Goal: Information Seeking & Learning: Understand process/instructions

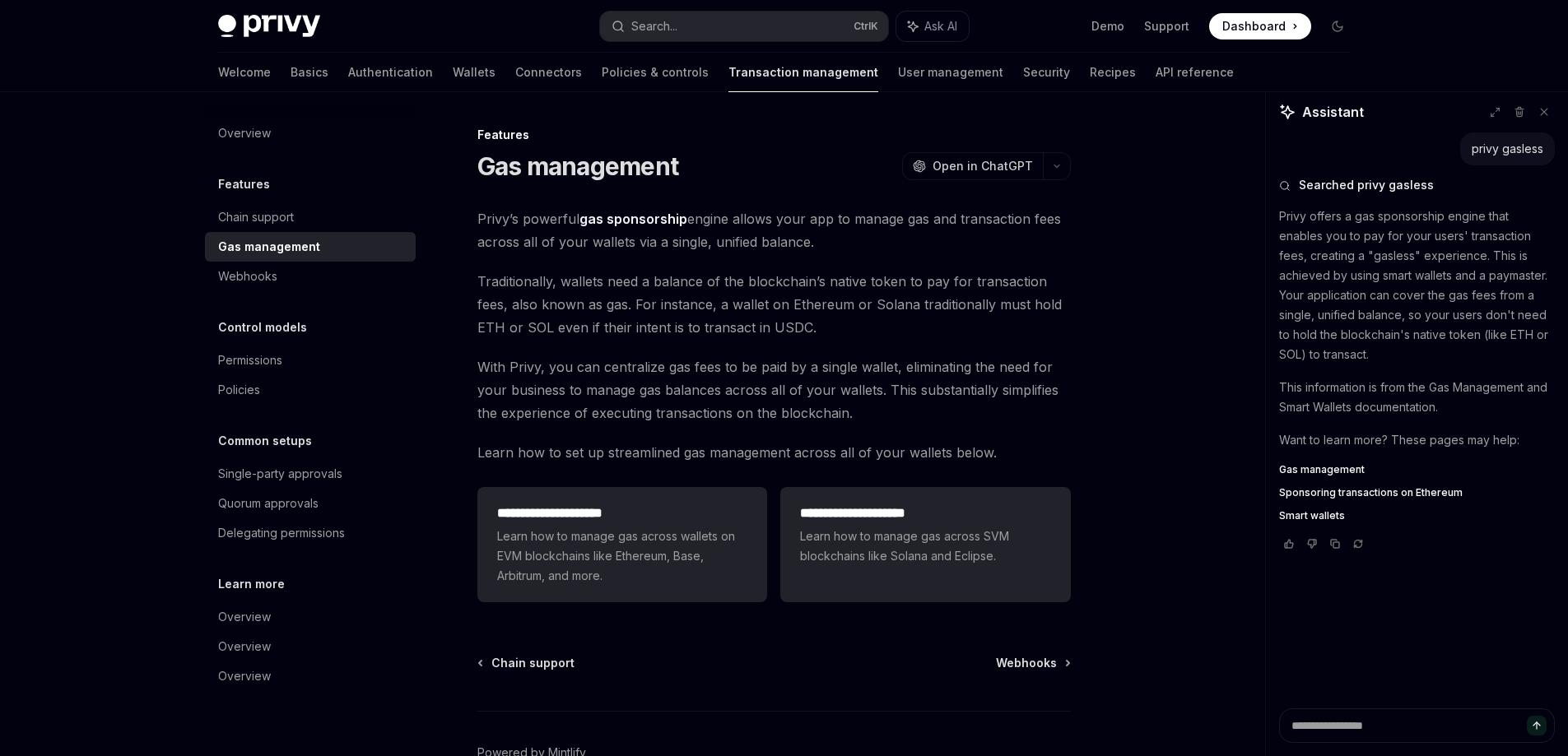
click at [607, 155] on h1 "Gas management" at bounding box center [578, 166] width 202 height 30
copy div "Gas management OpenAI"
drag, startPoint x: 579, startPoint y: 225, endPoint x: 683, endPoint y: 223, distance: 104.0
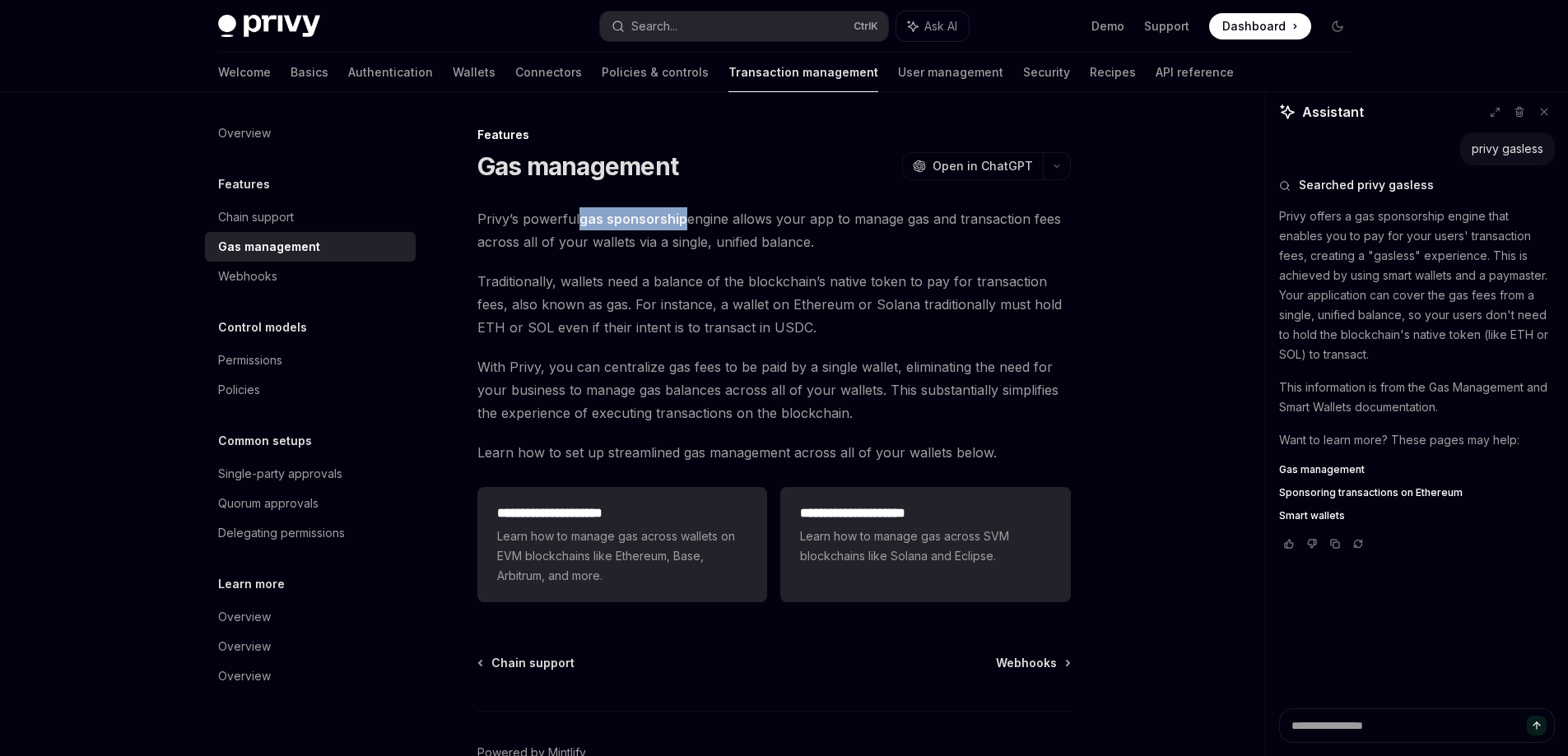
click at [683, 223] on span "Privy’s powerful gas sponsorship engine allows your app to manage gas and trans…" at bounding box center [774, 230] width 593 height 46
copy strong "gas sponsorship"
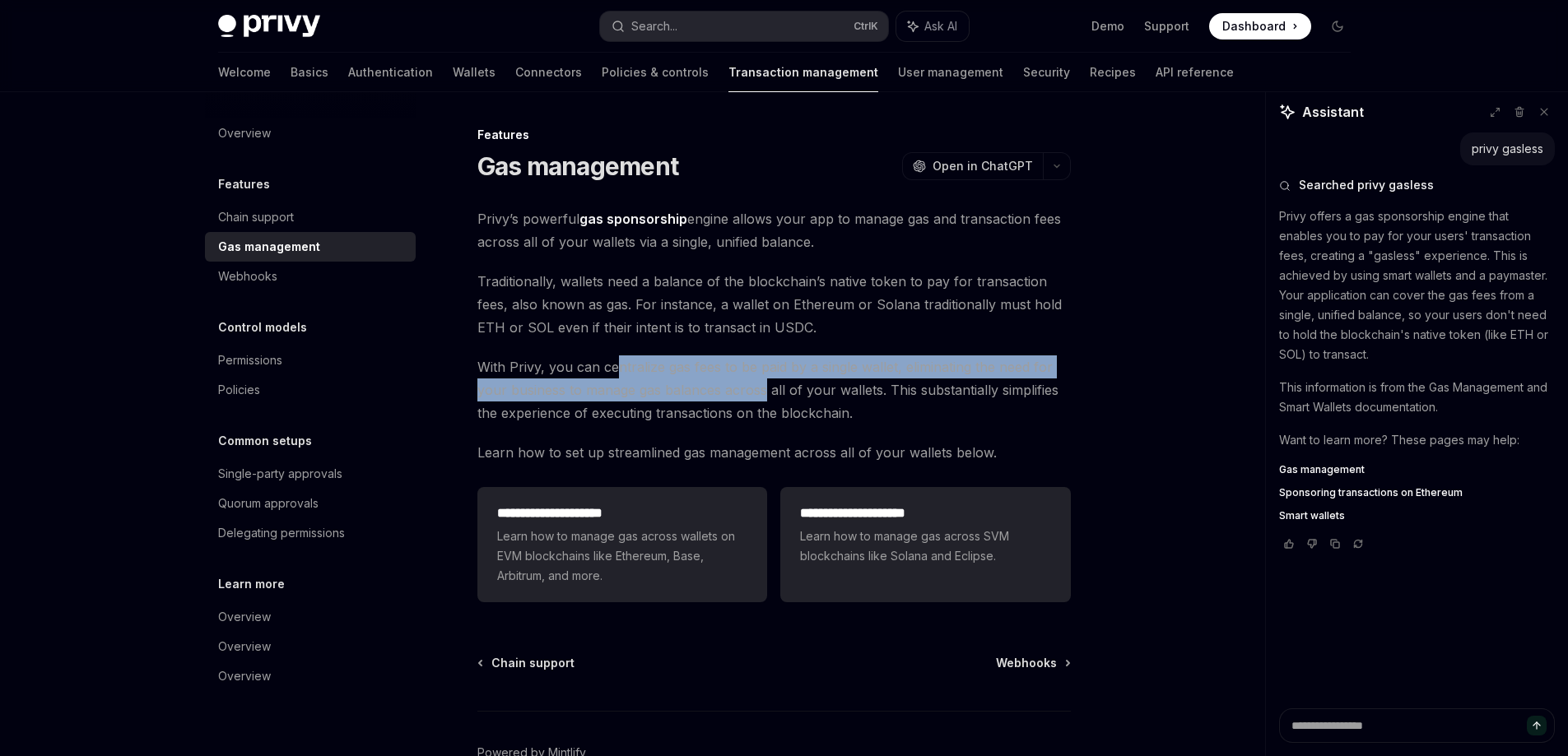
drag, startPoint x: 729, startPoint y: 381, endPoint x: 763, endPoint y: 383, distance: 34.1
click at [762, 383] on span "With Privy, you can centralize gas fees to be paid by a single wallet, eliminat…" at bounding box center [774, 390] width 593 height 69
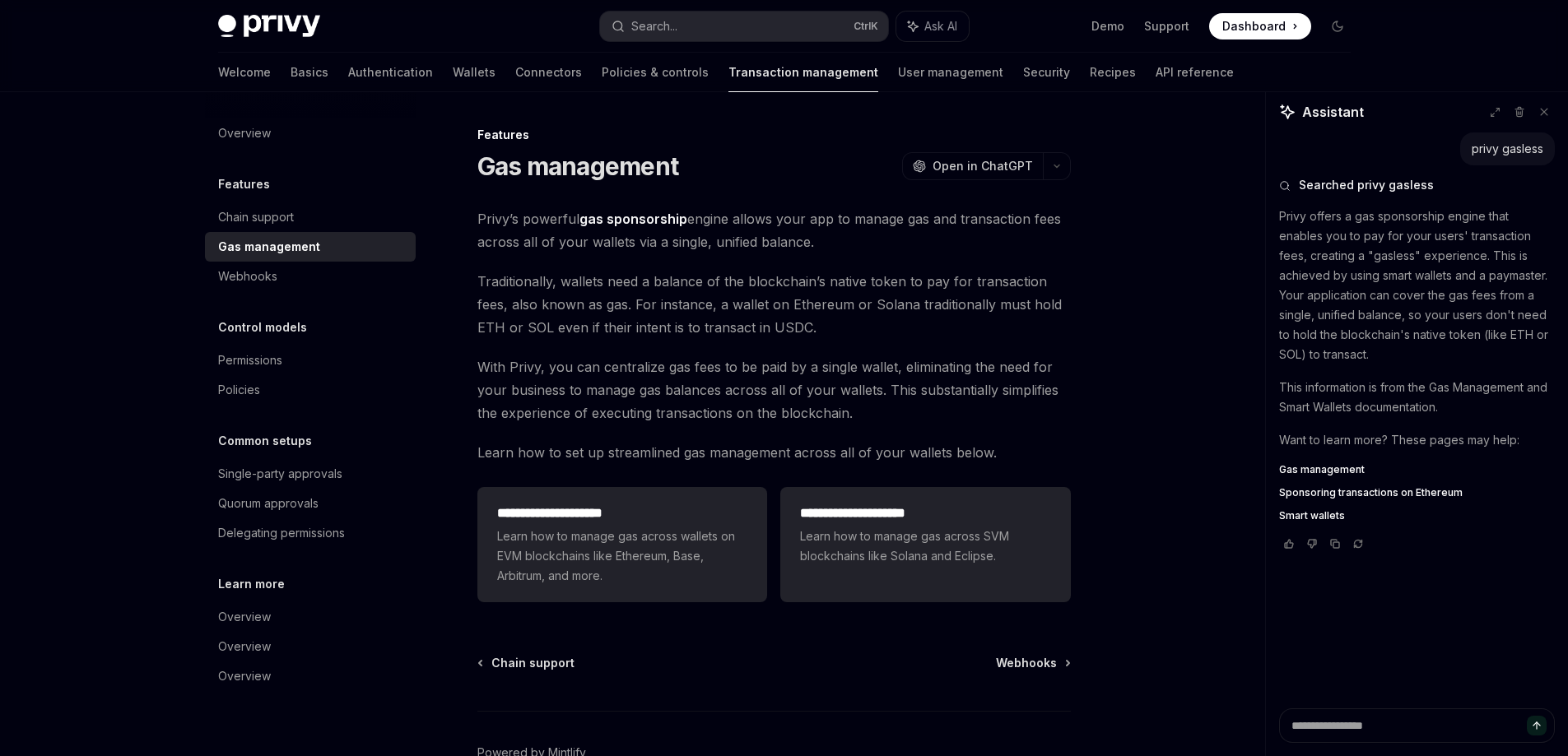
click at [795, 397] on span "With Privy, you can centralize gas fees to be paid by a single wallet, eliminat…" at bounding box center [774, 390] width 593 height 69
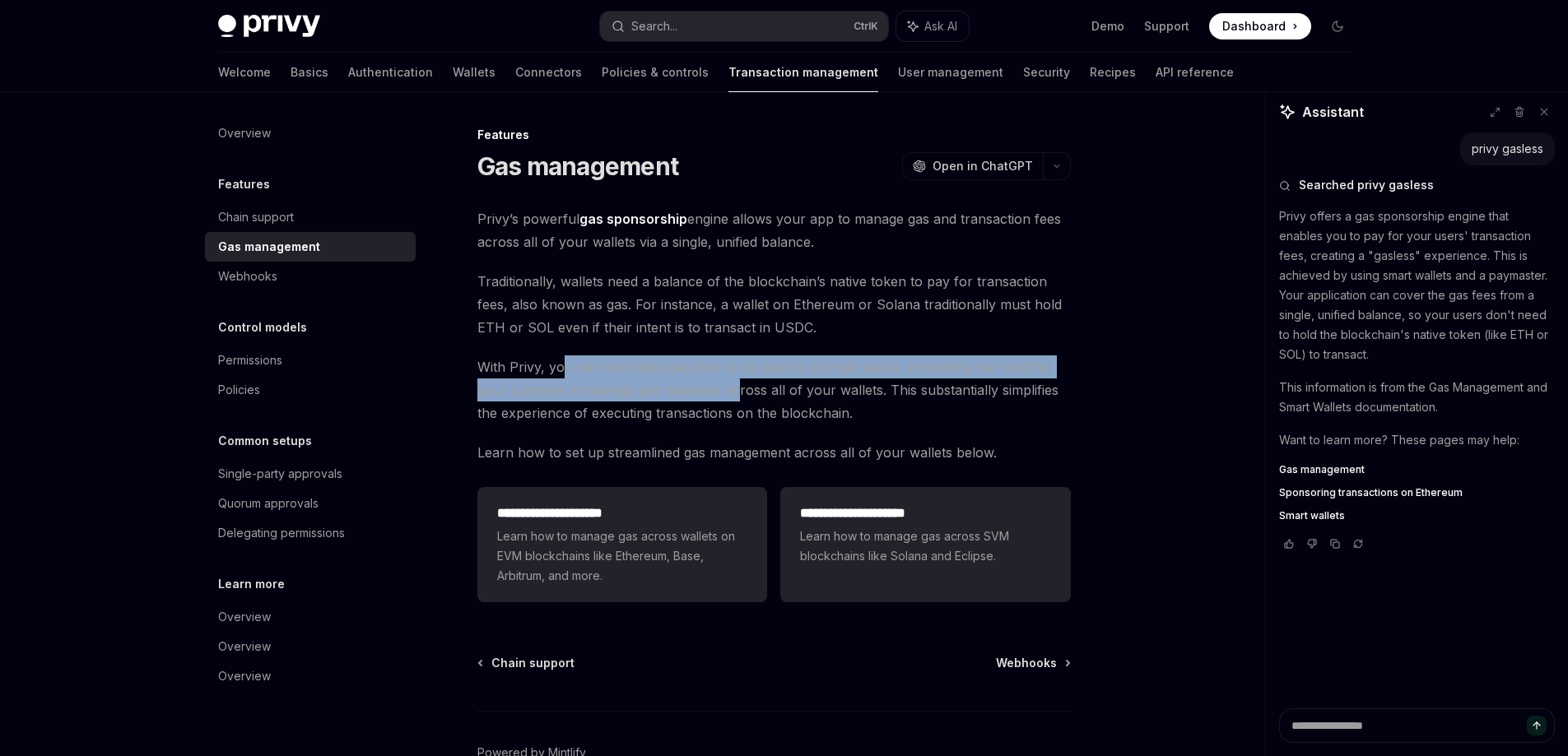
drag, startPoint x: 559, startPoint y: 373, endPoint x: 740, endPoint y: 388, distance: 181.6
click at [740, 388] on span "With Privy, you can centralize gas fees to be paid by a single wallet, eliminat…" at bounding box center [774, 390] width 593 height 69
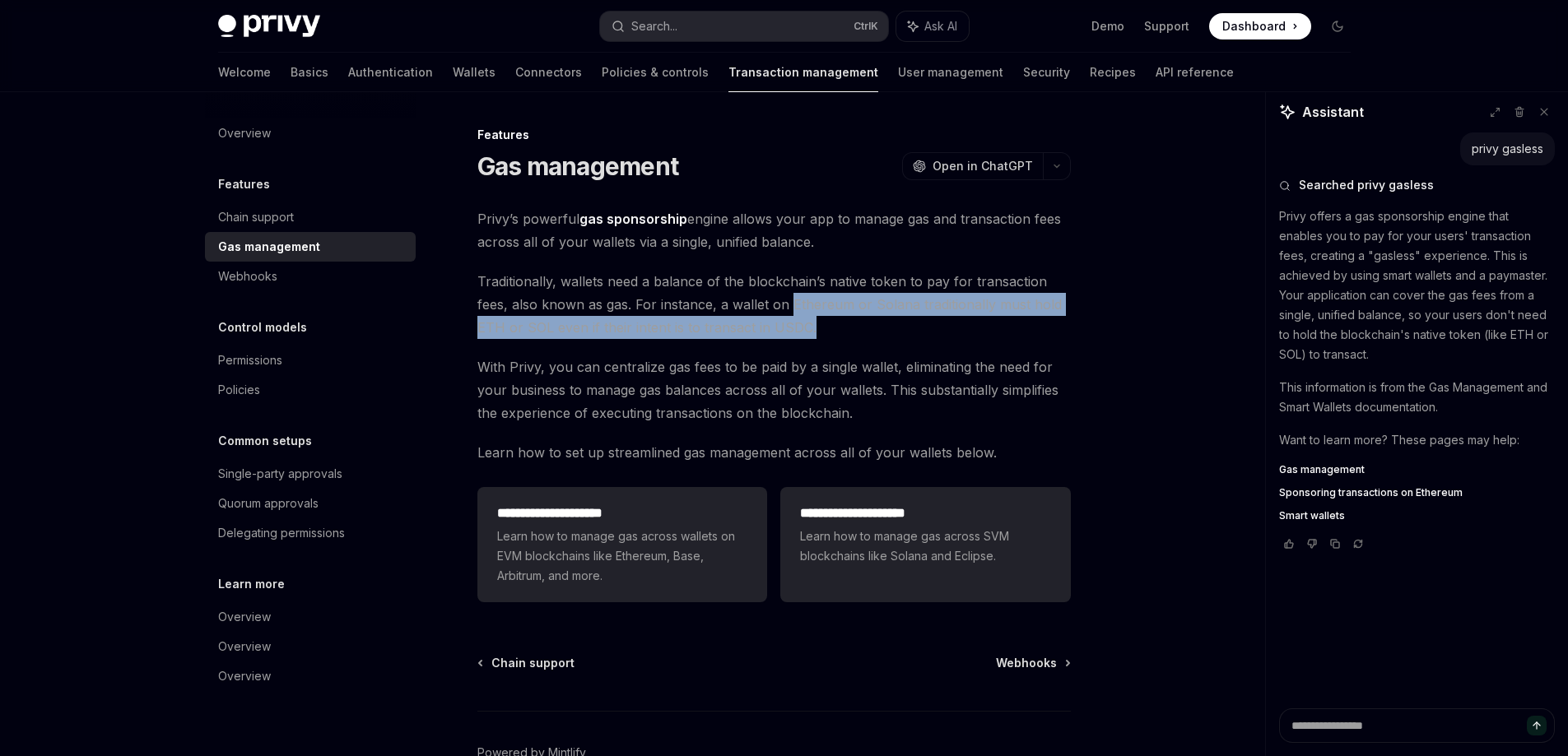
drag, startPoint x: 789, startPoint y: 309, endPoint x: 1043, endPoint y: 317, distance: 254.1
click at [1043, 317] on span "Traditionally, wallets need a balance of the blockchain’s native token to pay f…" at bounding box center [774, 304] width 593 height 69
drag, startPoint x: 1043, startPoint y: 317, endPoint x: 1035, endPoint y: 319, distance: 8.2
click at [1043, 318] on span "Traditionally, wallets need a balance of the blockchain’s native token to pay f…" at bounding box center [774, 304] width 593 height 69
click at [932, 327] on span "Traditionally, wallets need a balance of the blockchain’s native token to pay f…" at bounding box center [774, 304] width 593 height 69
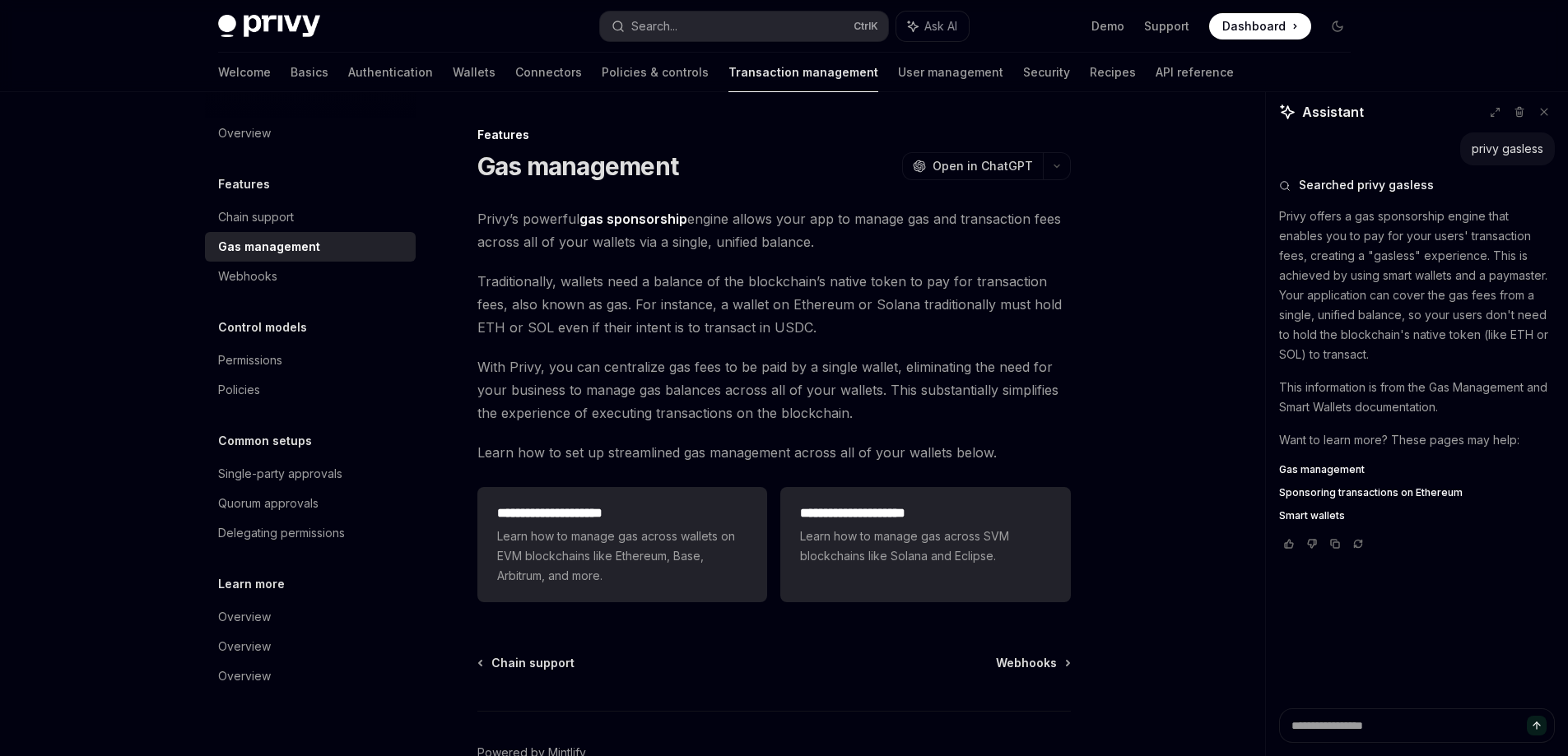
click at [863, 329] on span "Traditionally, wallets need a balance of the blockchain’s native token to pay f…" at bounding box center [774, 304] width 593 height 69
drag, startPoint x: 678, startPoint y: 336, endPoint x: 718, endPoint y: 336, distance: 40.0
click at [718, 336] on span "Traditionally, wallets need a balance of the blockchain’s native token to pay f…" at bounding box center [774, 304] width 593 height 69
drag, startPoint x: 718, startPoint y: 220, endPoint x: 961, endPoint y: 238, distance: 243.7
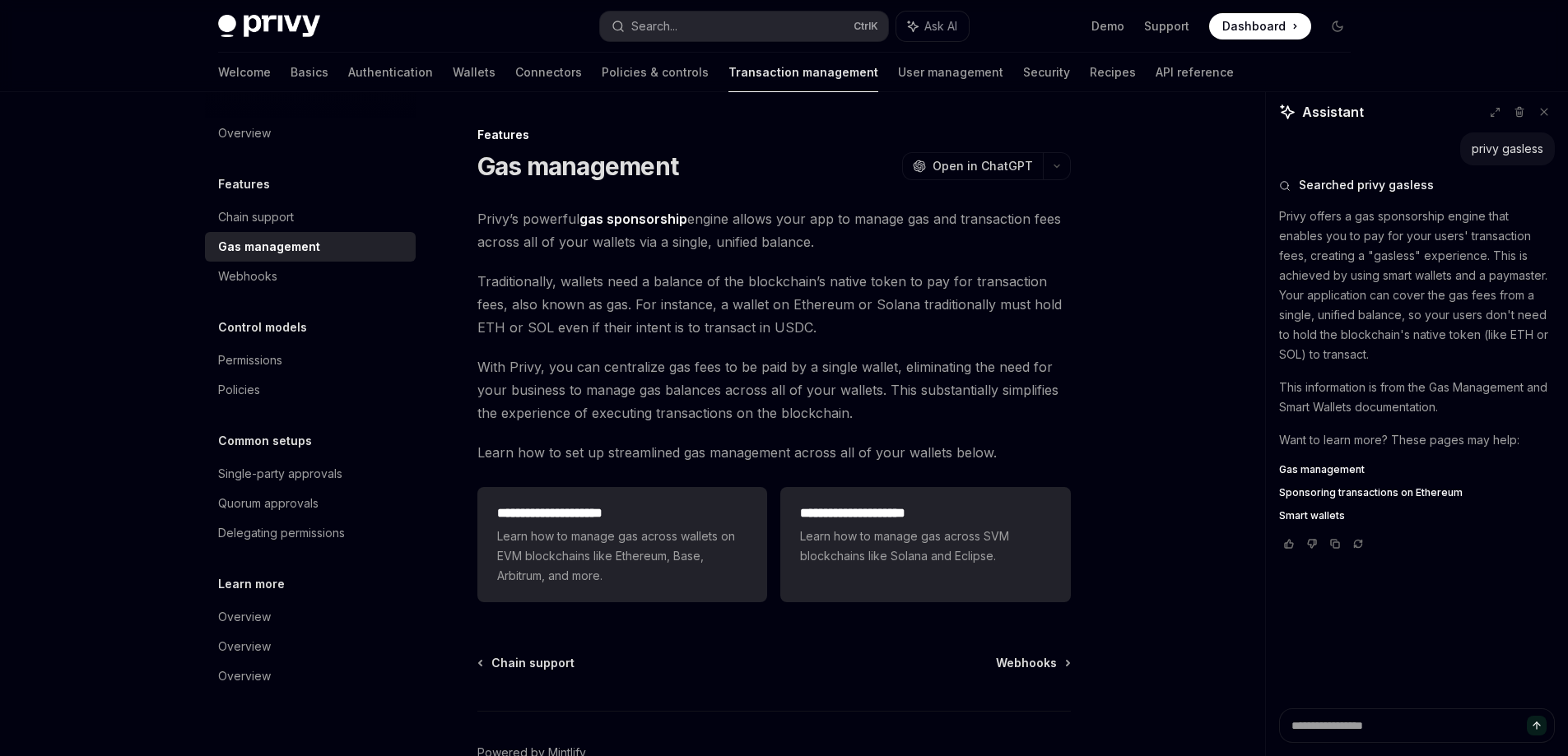
click at [961, 238] on span "Privy’s powerful gas sponsorship engine allows your app to manage gas and trans…" at bounding box center [774, 230] width 593 height 46
click at [871, 247] on span "Privy’s powerful gas sponsorship engine allows your app to manage gas and trans…" at bounding box center [774, 230] width 593 height 46
drag, startPoint x: 628, startPoint y: 246, endPoint x: 733, endPoint y: 247, distance: 105.0
click at [723, 247] on span "Privy’s powerful gas sponsorship engine allows your app to manage gas and trans…" at bounding box center [774, 230] width 593 height 46
click at [743, 248] on span "Privy’s powerful gas sponsorship engine allows your app to manage gas and trans…" at bounding box center [774, 230] width 593 height 46
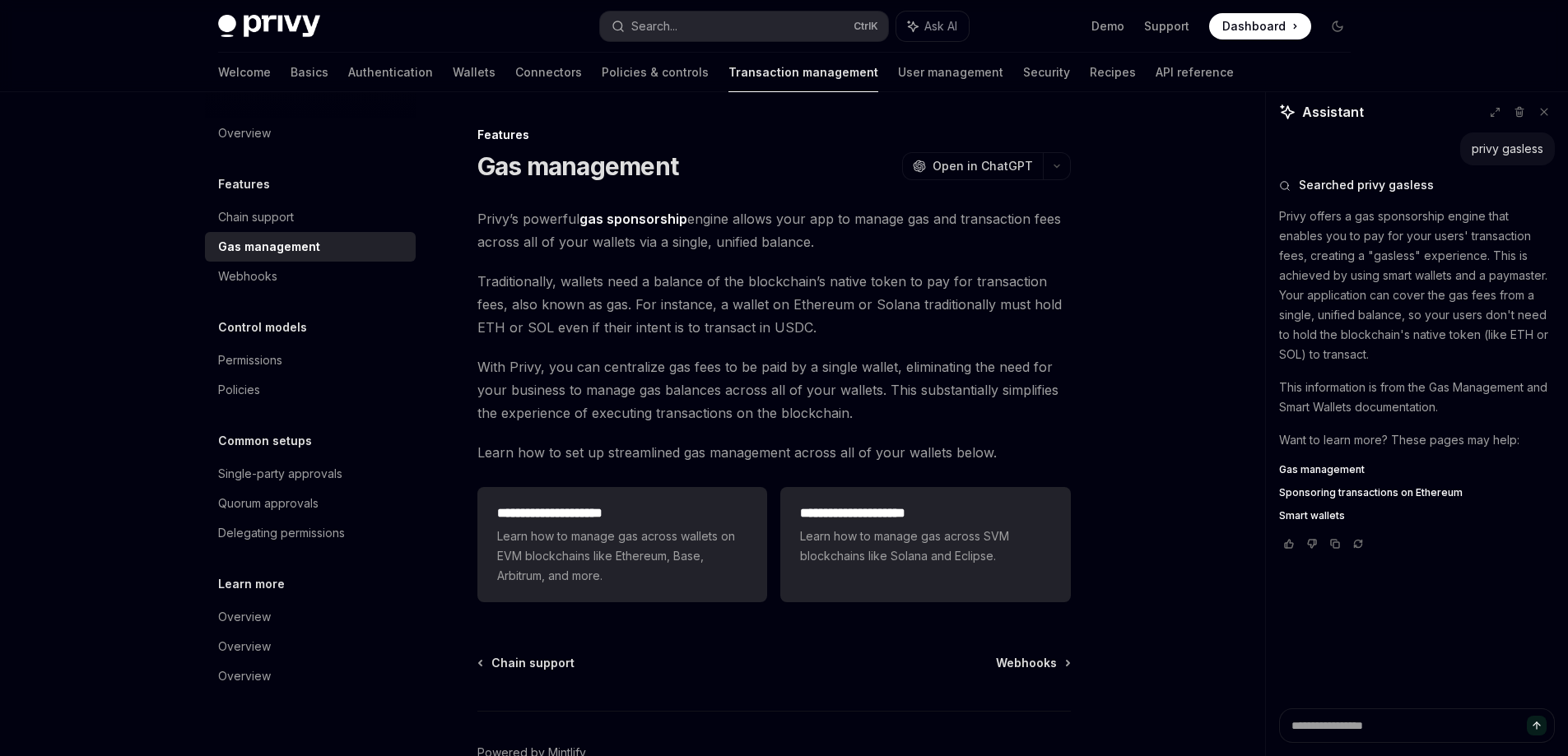
click at [584, 372] on span "With Privy, you can centralize gas fees to be paid by a single wallet, eliminat…" at bounding box center [774, 390] width 593 height 69
drag, startPoint x: 551, startPoint y: 385, endPoint x: 579, endPoint y: 392, distance: 28.9
click at [571, 390] on span "With Privy, you can centralize gas fees to be paid by a single wallet, eliminat…" at bounding box center [774, 390] width 593 height 69
click at [678, 424] on span "With Privy, you can centralize gas fees to be paid by a single wallet, eliminat…" at bounding box center [774, 390] width 593 height 69
click at [679, 530] on span "Learn how to manage gas across wallets on EVM blockchains like Ethereum, Base, …" at bounding box center [622, 557] width 250 height 59
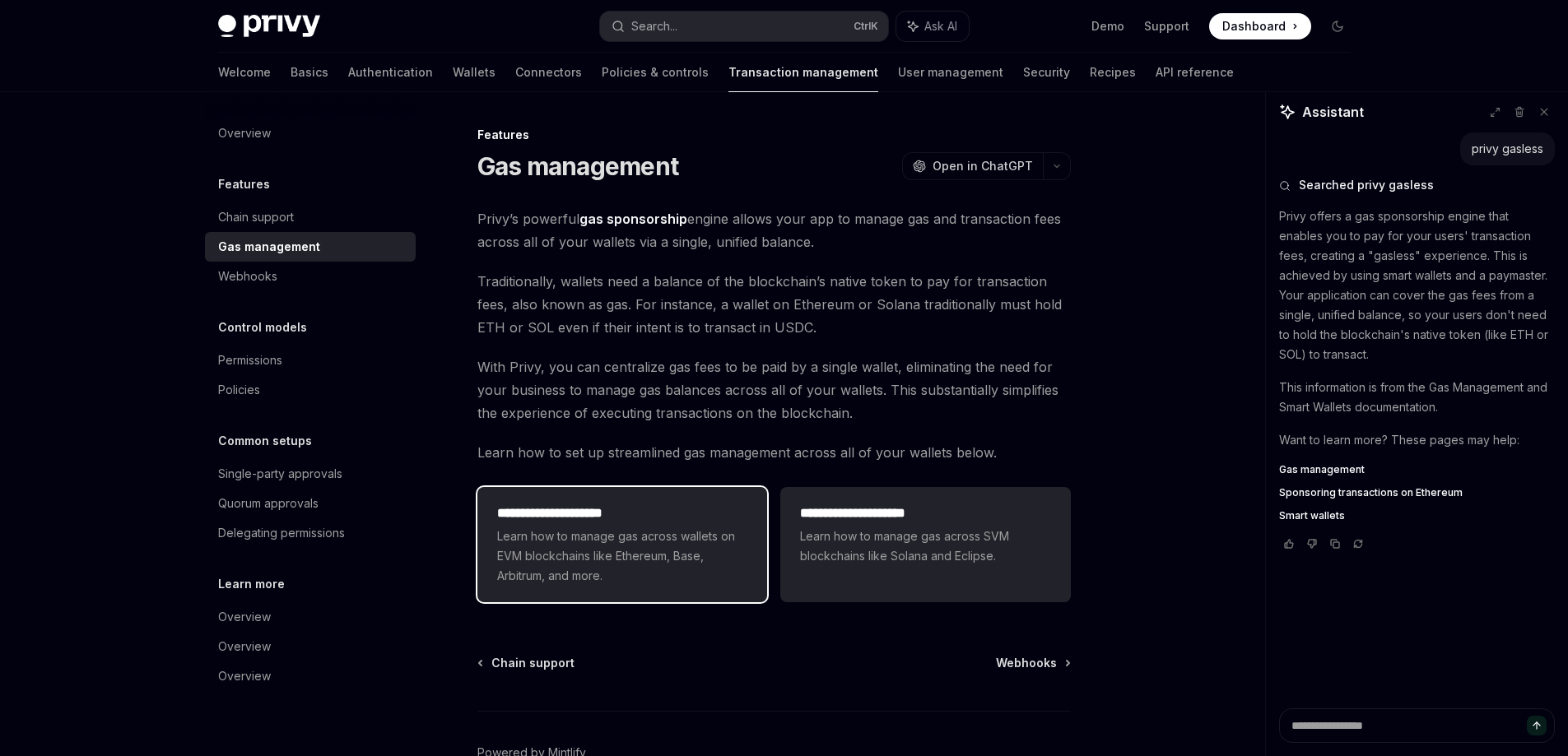
type textarea "*"
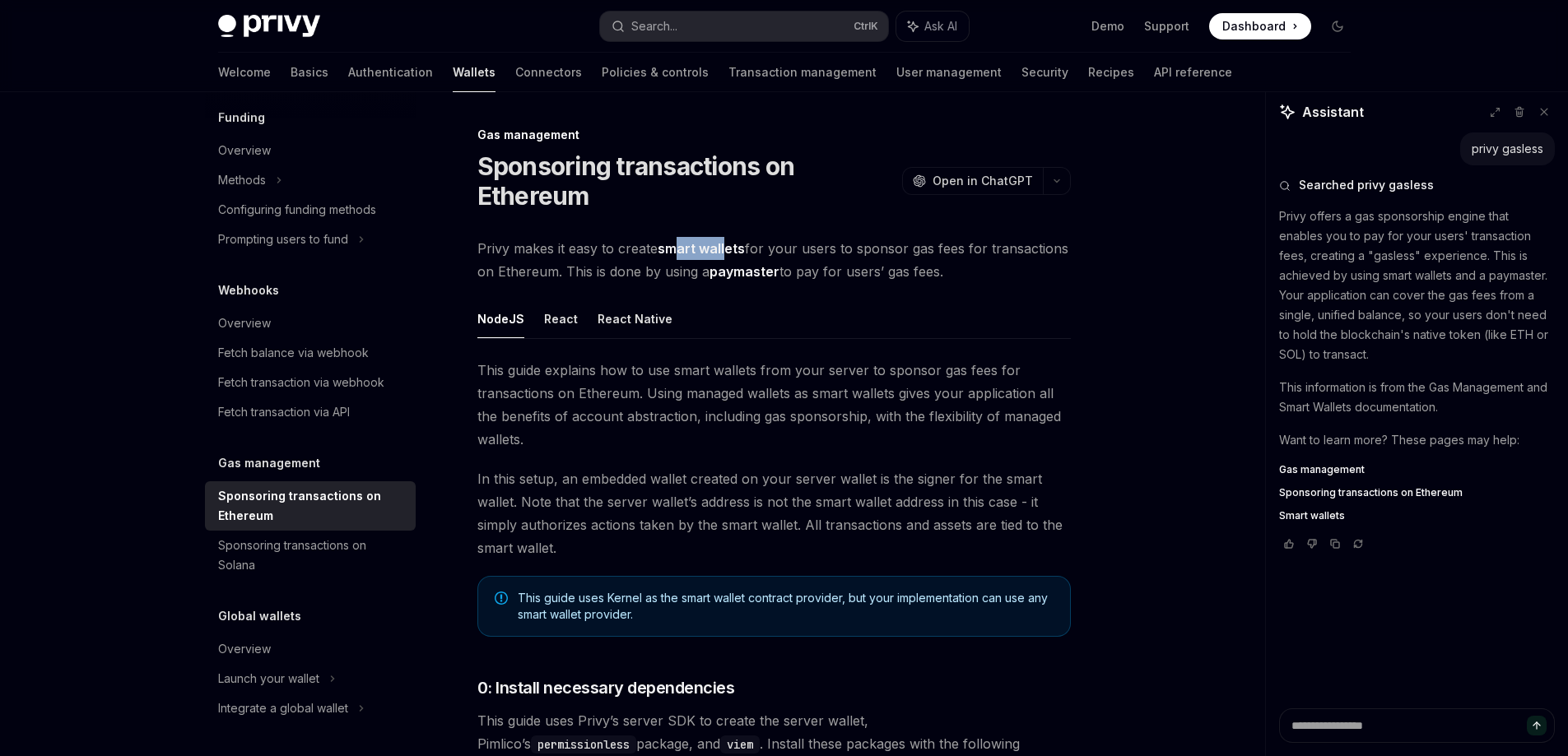
drag, startPoint x: 680, startPoint y: 256, endPoint x: 728, endPoint y: 258, distance: 48.0
click at [728, 258] on span "Privy makes it easy to create smart wallets for your users to sponsor gas fees …" at bounding box center [774, 260] width 593 height 46
click at [759, 265] on link "paymaster" at bounding box center [745, 272] width 70 height 17
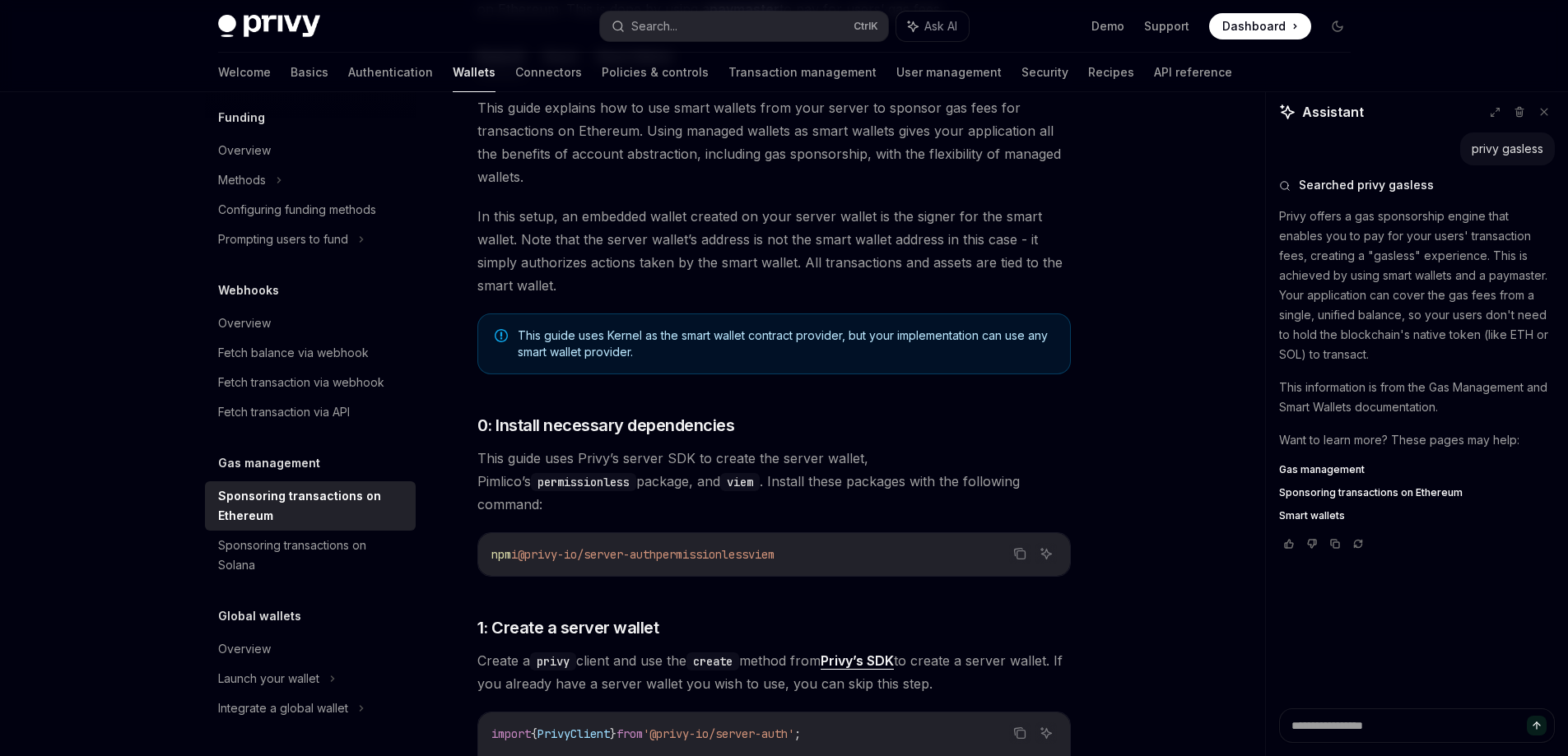
scroll to position [329, 0]
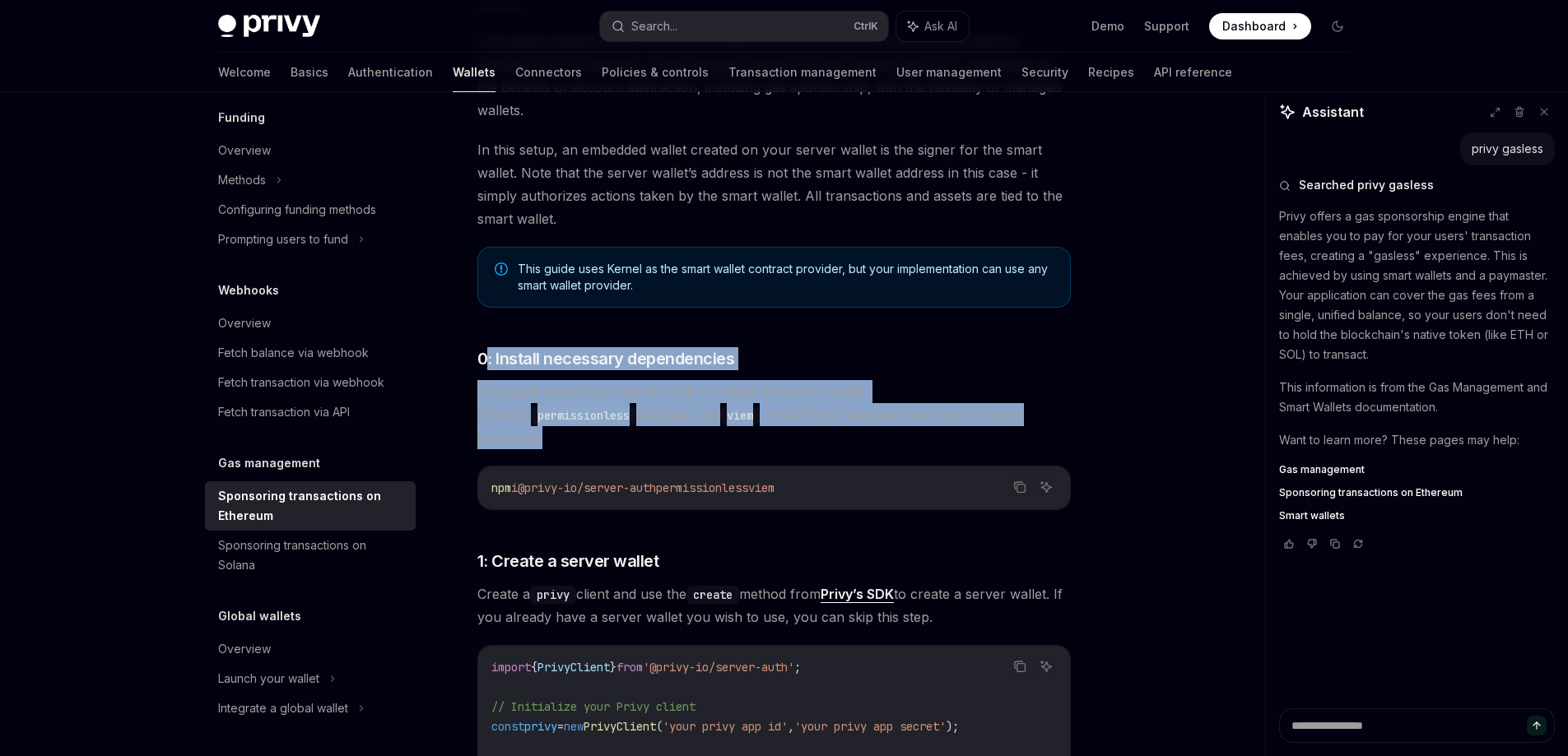
drag, startPoint x: 485, startPoint y: 361, endPoint x: 940, endPoint y: 422, distance: 459.1
click at [940, 422] on span "This guide uses Privy’s server SDK to create the server wallet, Pimlico’s permi…" at bounding box center [774, 414] width 593 height 69
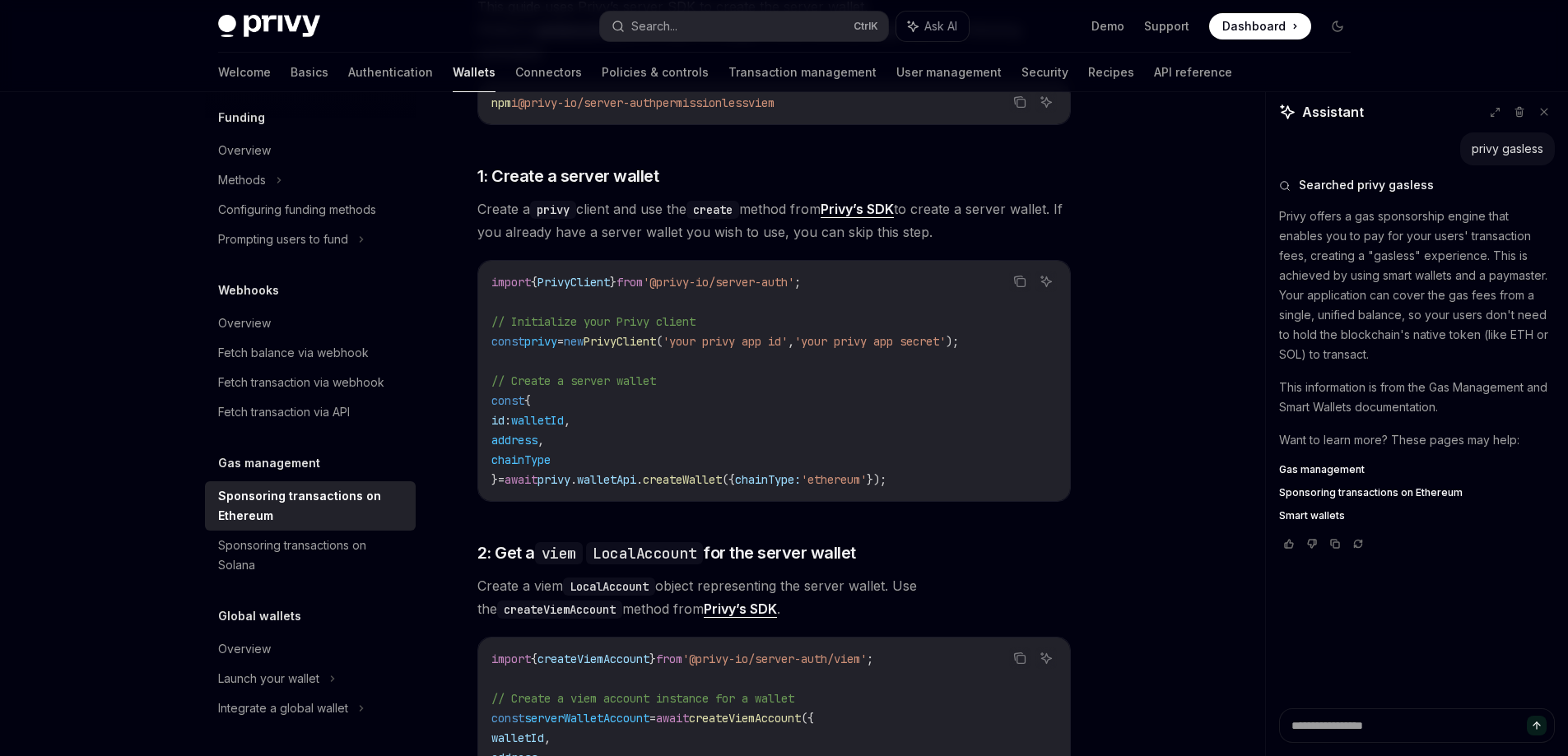
scroll to position [741, 0]
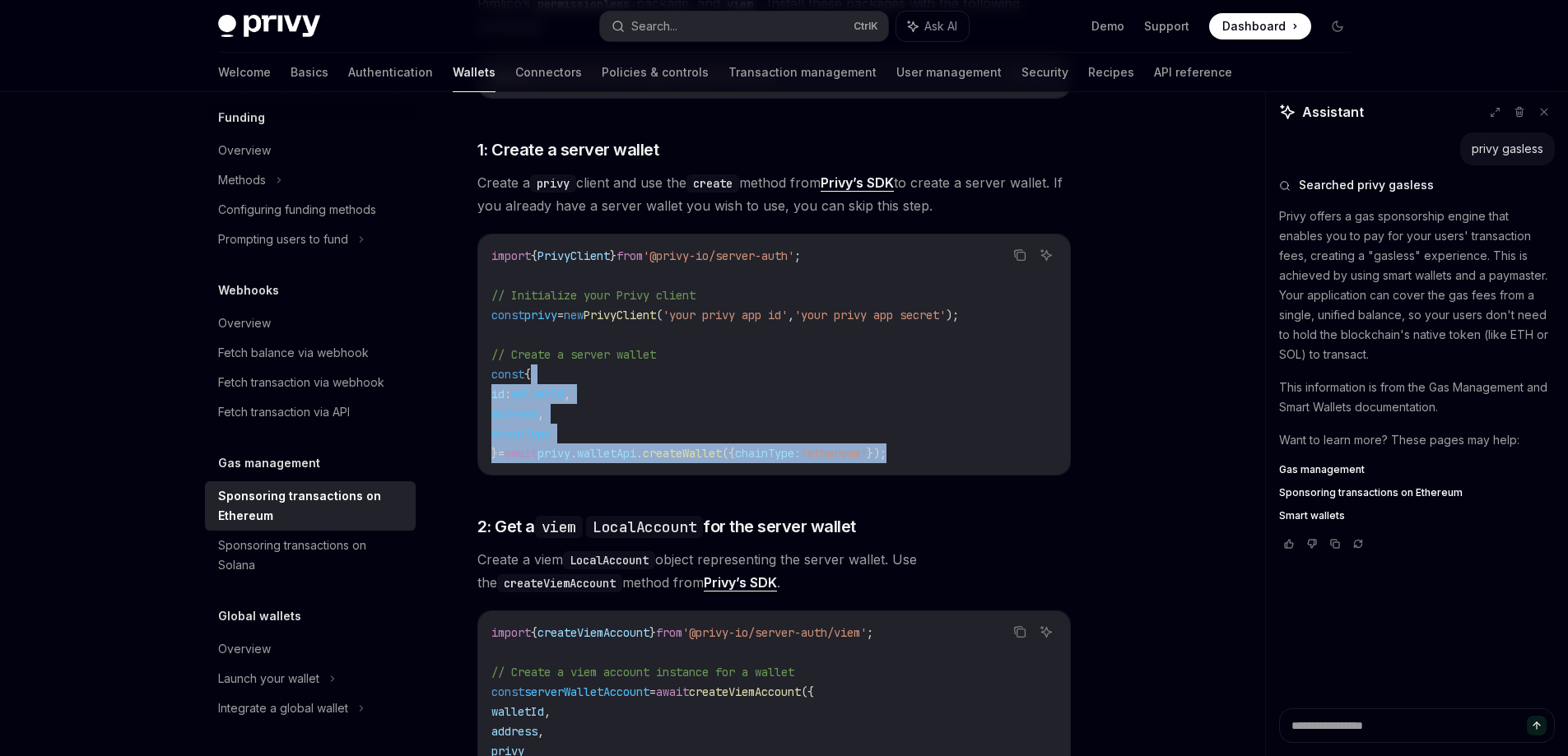
drag, startPoint x: 966, startPoint y: 432, endPoint x: 656, endPoint y: 346, distance: 321.7
click at [656, 346] on code "import { PrivyClient } from '@privy-io/server-auth' ; // Initialize your Privy …" at bounding box center [774, 355] width 565 height 218
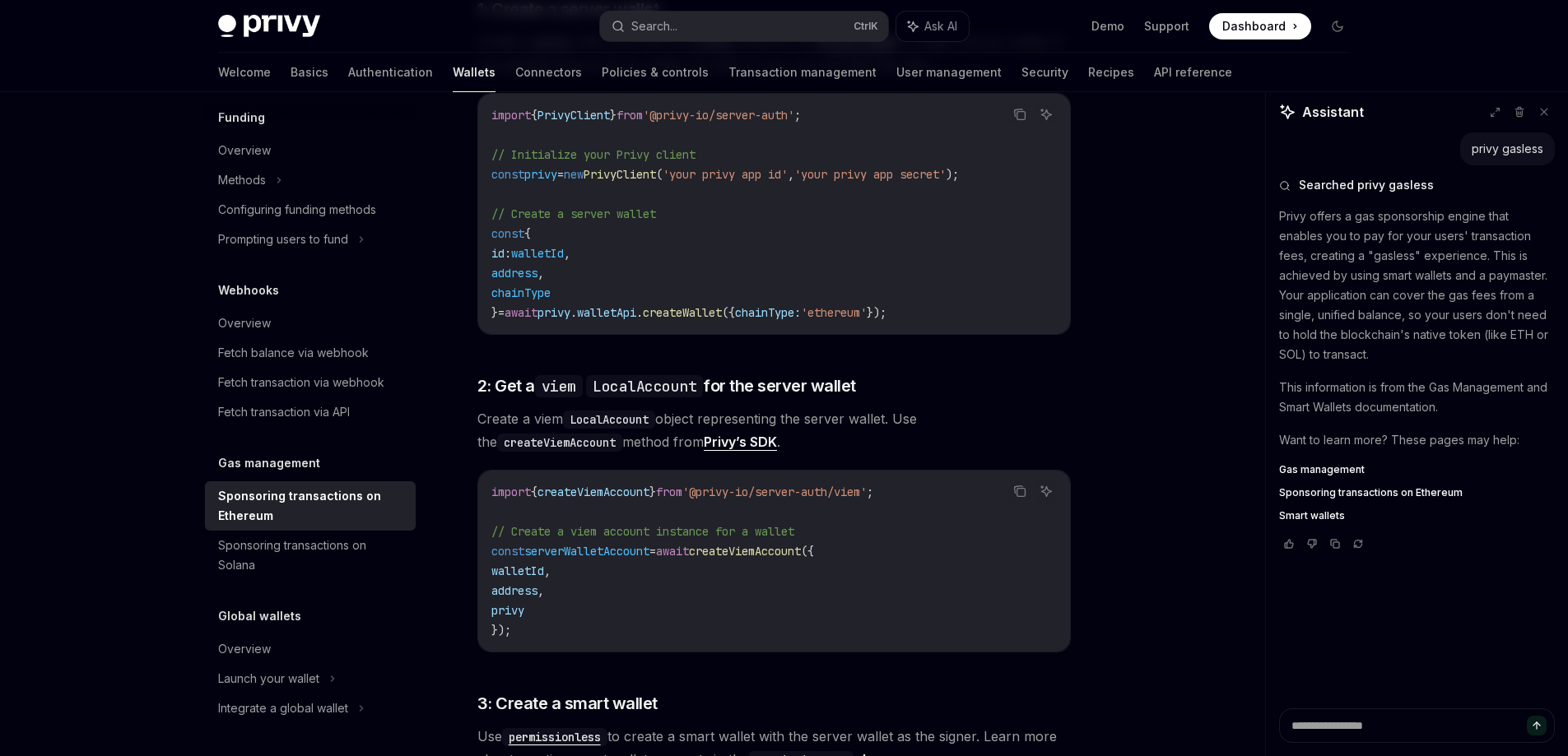
scroll to position [905, 0]
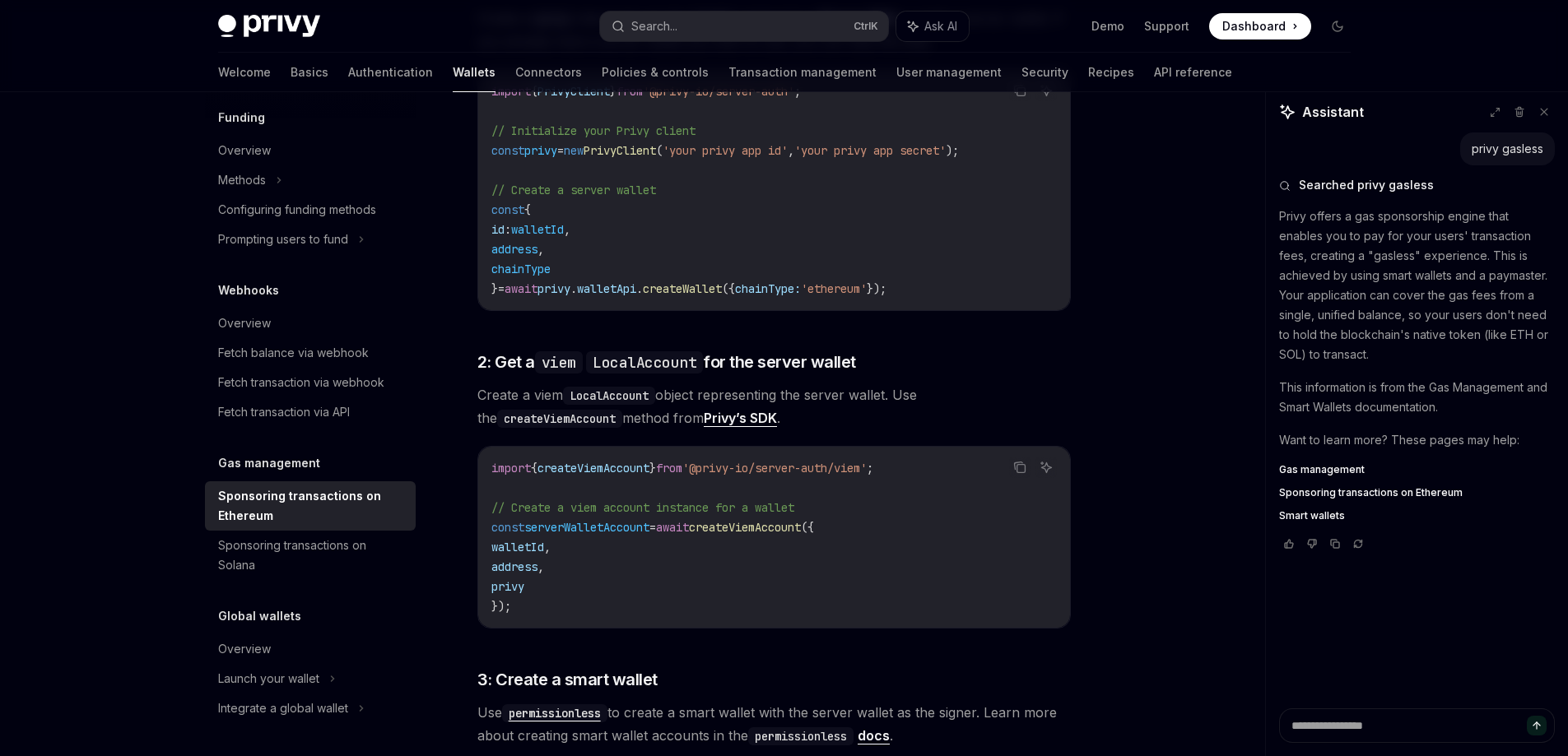
drag, startPoint x: 957, startPoint y: 353, endPoint x: 895, endPoint y: 364, distance: 63.0
click at [895, 364] on div "This guide explains how to use smart wallets from your server to sponsor gas fe…" at bounding box center [774, 600] width 593 height 2292
click at [918, 384] on span "Create a viem LocalAccount object representing the server wallet. Use the creat…" at bounding box center [774, 406] width 593 height 46
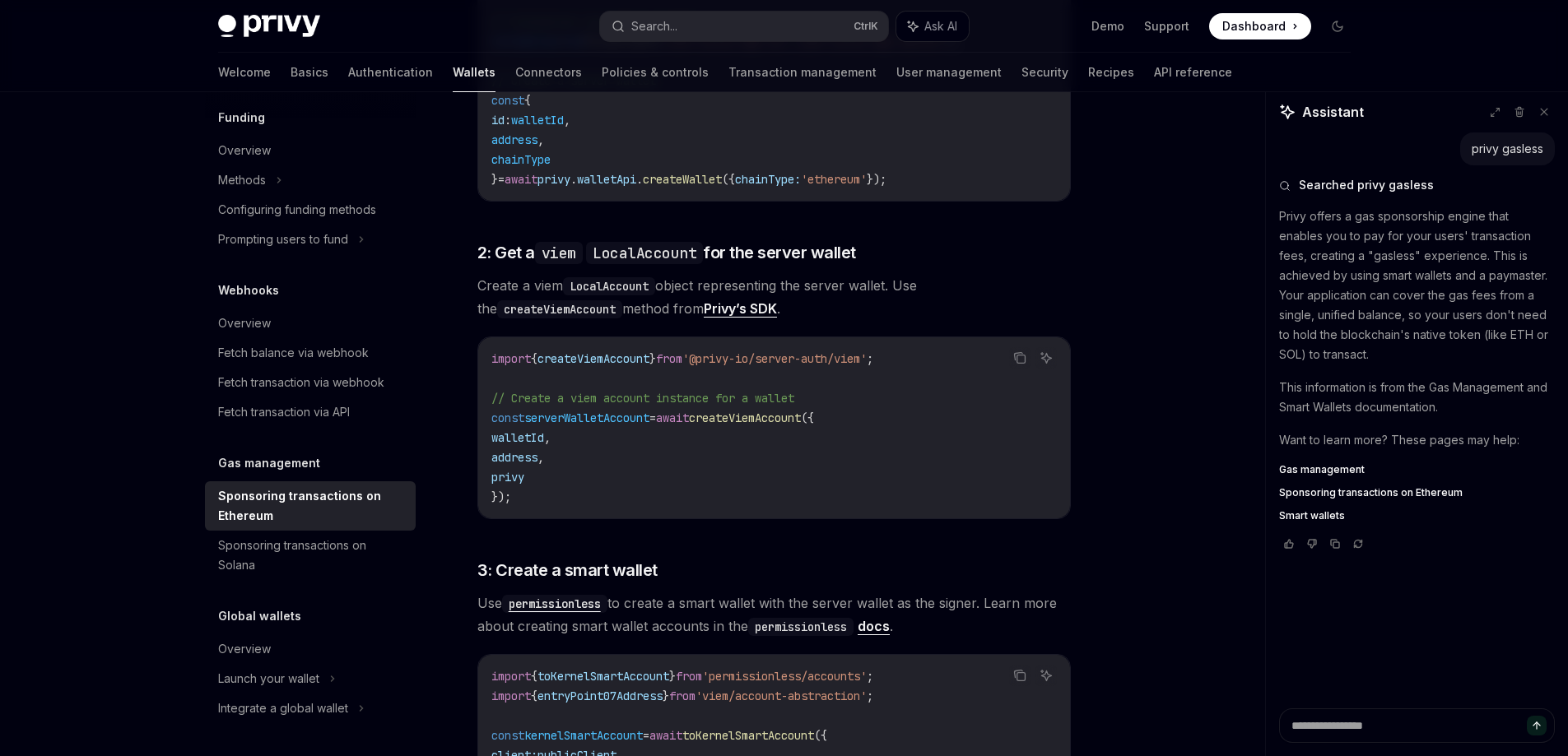
scroll to position [988, 0]
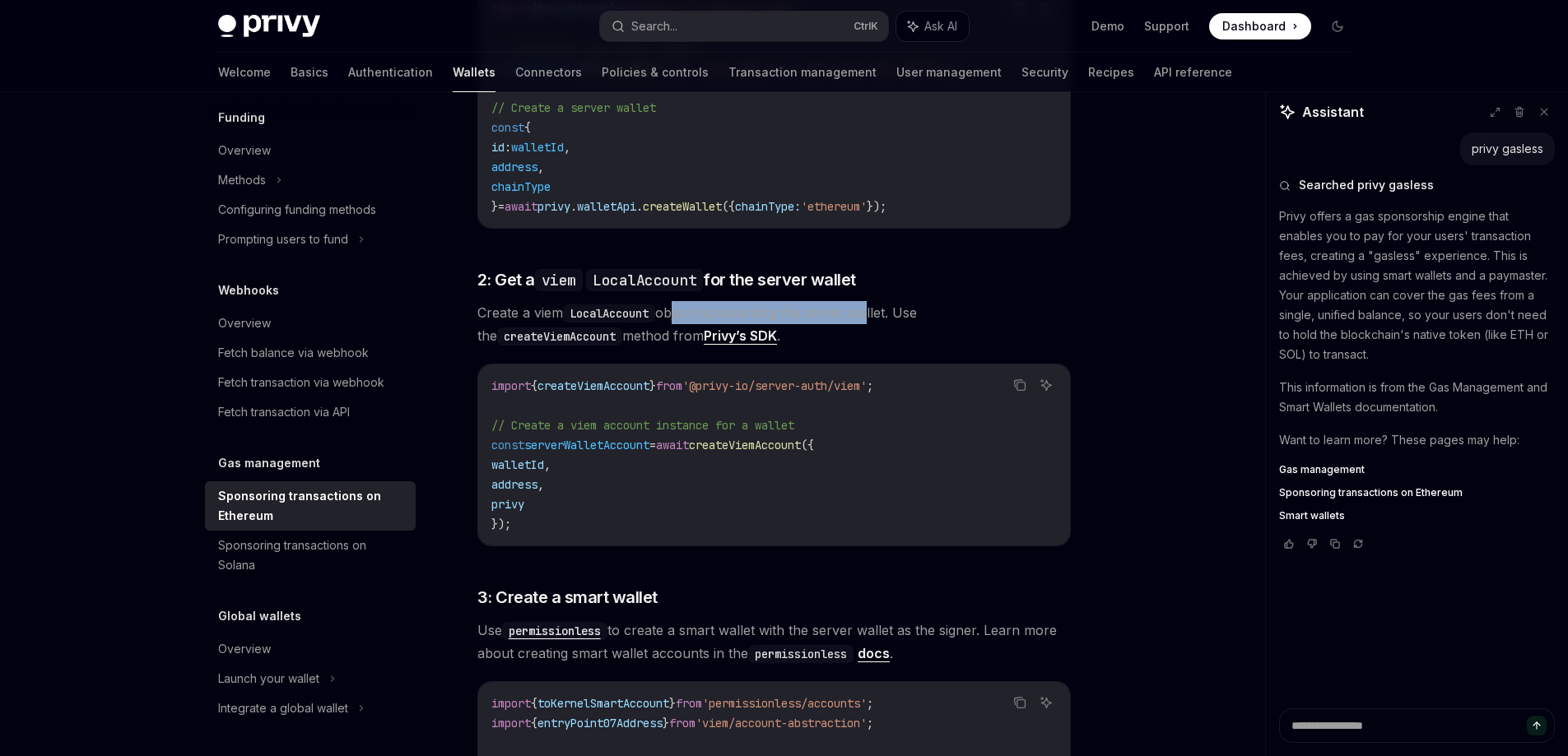
drag, startPoint x: 681, startPoint y: 289, endPoint x: 871, endPoint y: 298, distance: 190.2
click at [871, 302] on span "Create a viem LocalAccount object representing the server wallet. Use the creat…" at bounding box center [774, 324] width 593 height 46
click at [900, 302] on span "Create a viem LocalAccount object representing the server wallet. Use the creat…" at bounding box center [774, 324] width 593 height 46
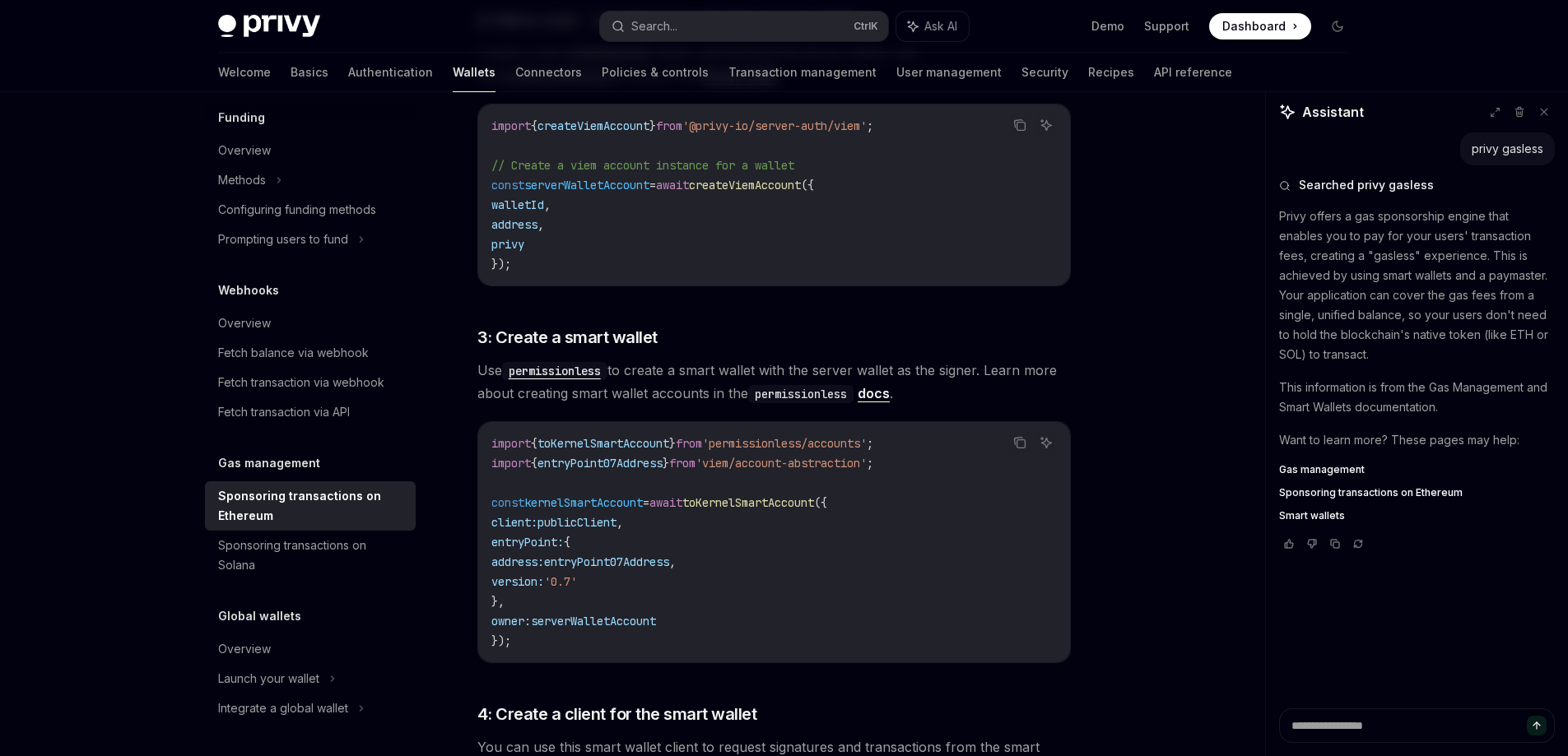
scroll to position [1317, 0]
